Goal: Find contact information: Find contact information

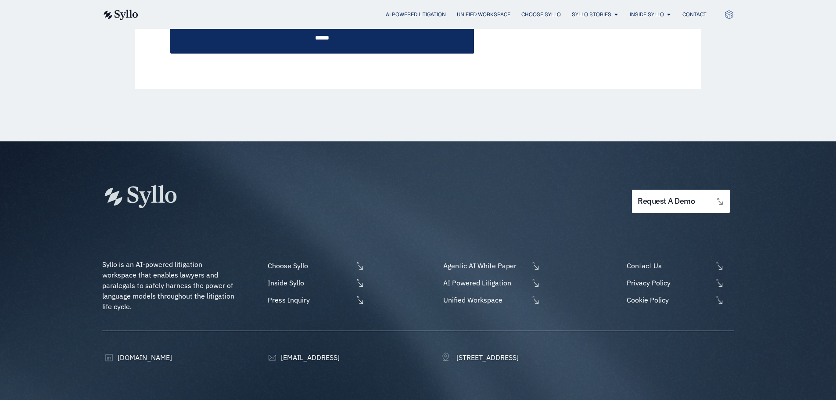
scroll to position [475, 0]
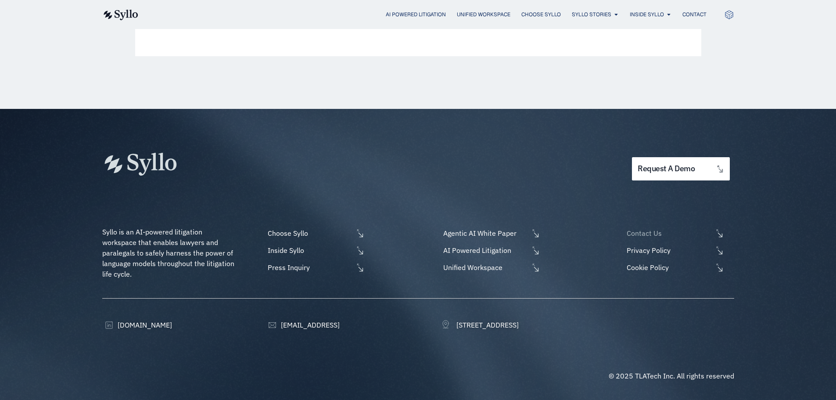
click at [647, 233] on span "Contact Us" at bounding box center [668, 233] width 88 height 11
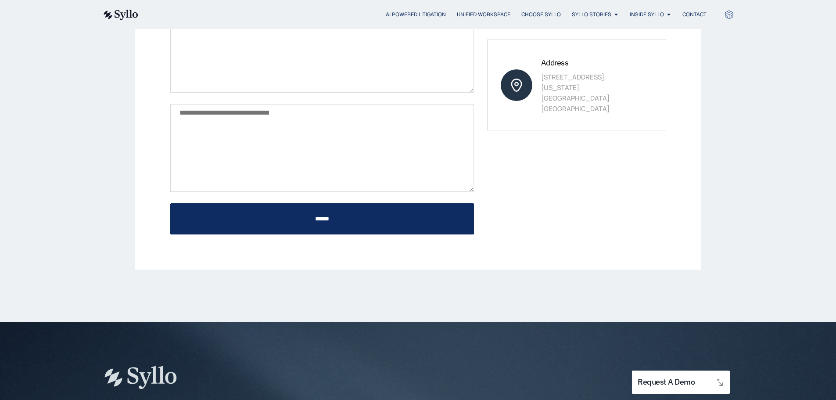
scroll to position [263, 0]
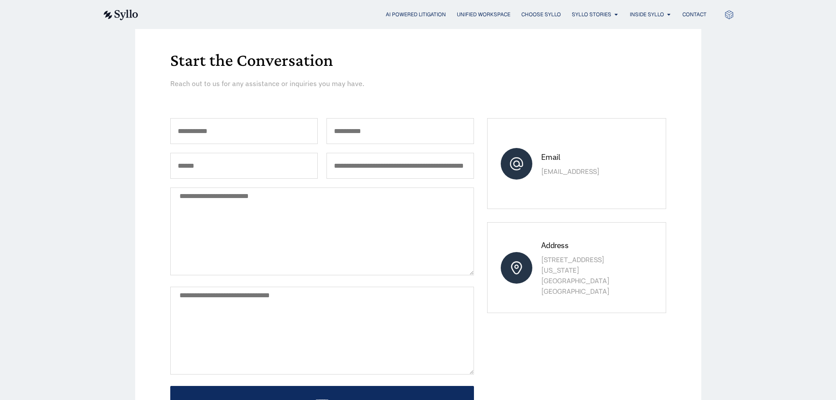
scroll to position [88, 0]
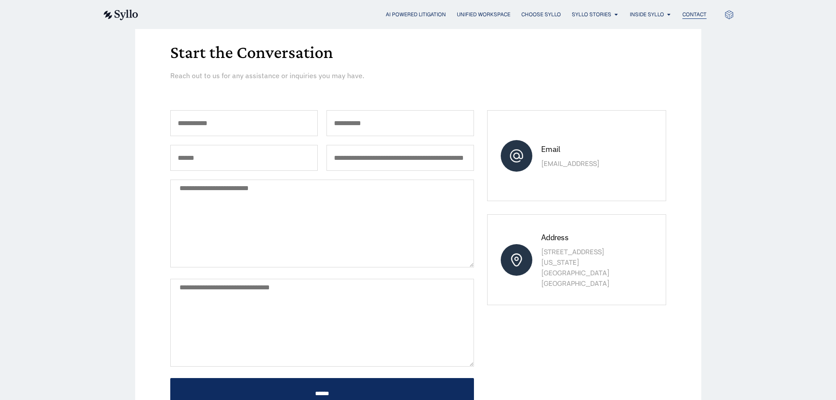
click at [687, 14] on span "Contact" at bounding box center [694, 15] width 24 height 8
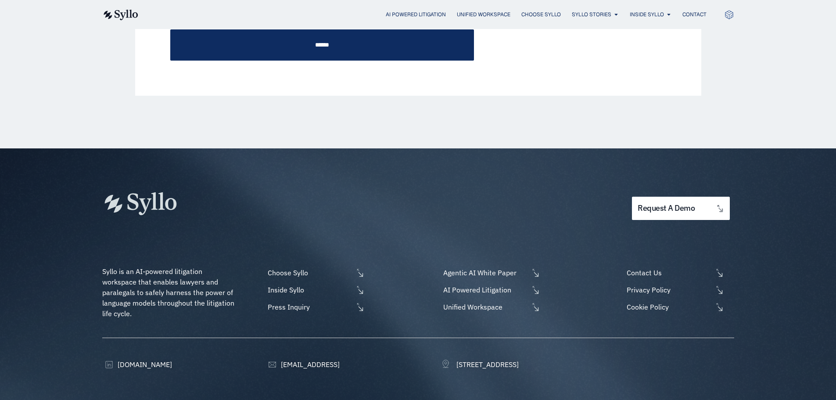
scroll to position [439, 0]
